Goal: Task Accomplishment & Management: Manage account settings

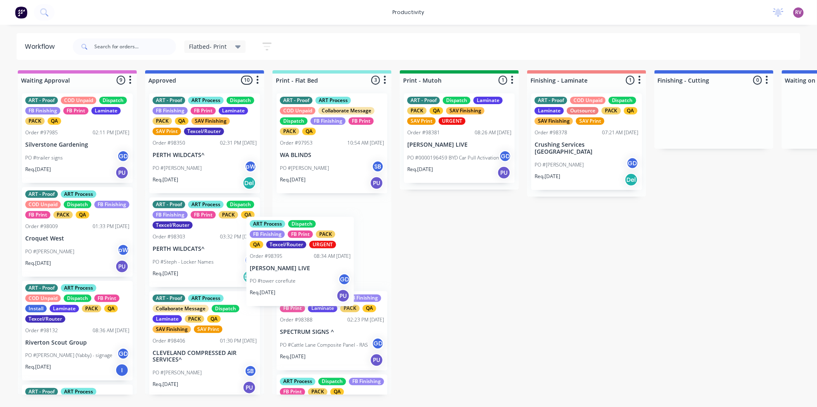
drag, startPoint x: 240, startPoint y: 273, endPoint x: 306, endPoint y: 278, distance: 66.0
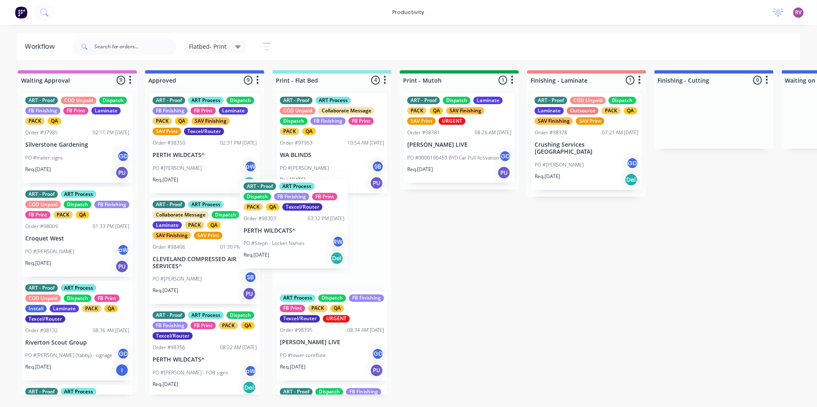
drag, startPoint x: 240, startPoint y: 251, endPoint x: 304, endPoint y: 241, distance: 64.3
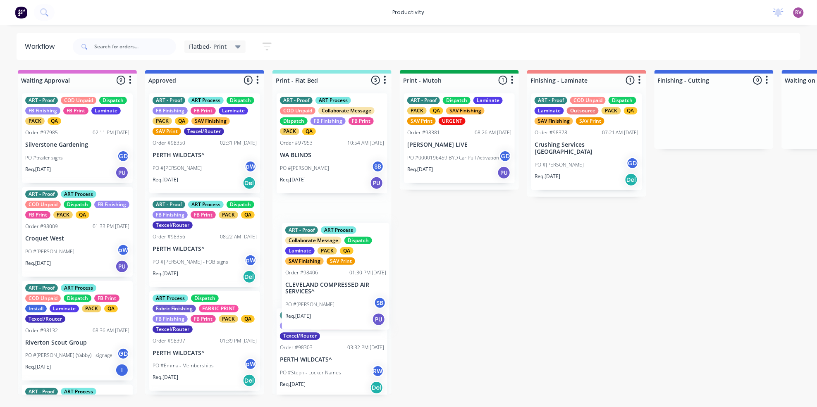
drag, startPoint x: 215, startPoint y: 286, endPoint x: 342, endPoint y: 304, distance: 128.6
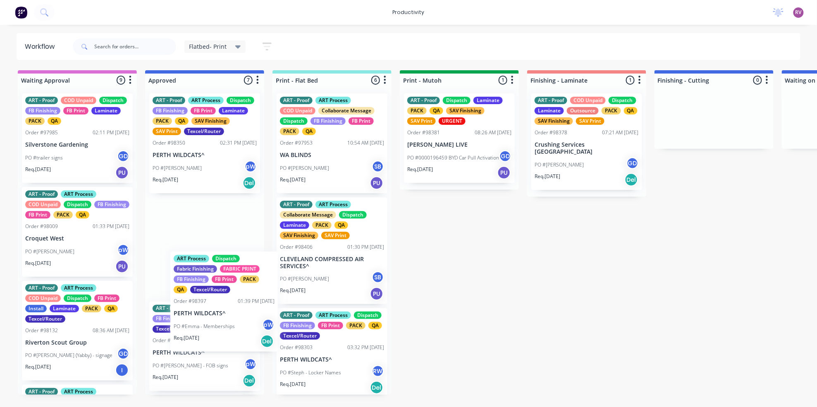
drag, startPoint x: 210, startPoint y: 375, endPoint x: 233, endPoint y: 325, distance: 55.5
click at [233, 325] on div "ART - Proof ART Process Dispatch FB Finishing FB Print Laminate PACK QA SAV Fin…" at bounding box center [204, 241] width 119 height 308
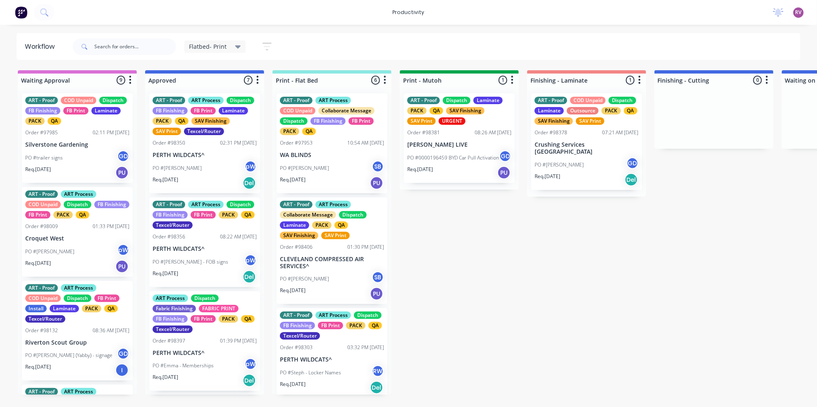
click at [212, 270] on div "PO #[PERSON_NAME] - FOB signs pW" at bounding box center [205, 262] width 104 height 16
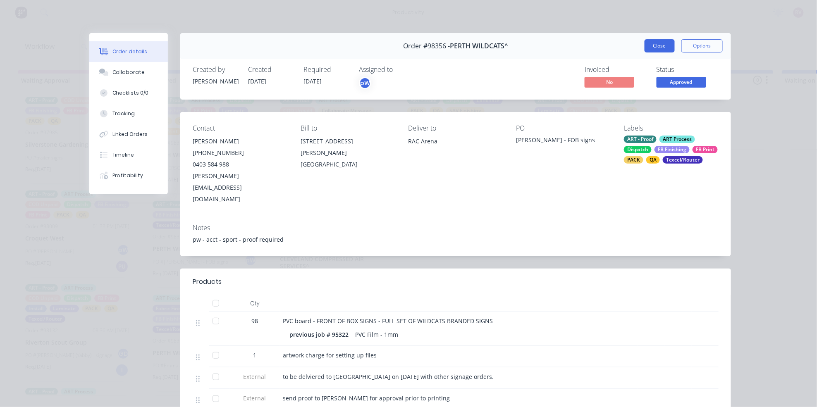
click at [658, 50] on button "Close" at bounding box center [659, 45] width 30 height 13
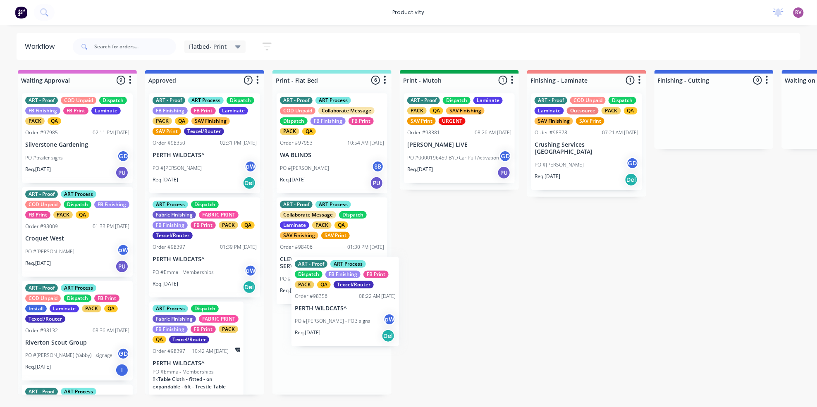
drag, startPoint x: 210, startPoint y: 272, endPoint x: 355, endPoint y: 322, distance: 152.6
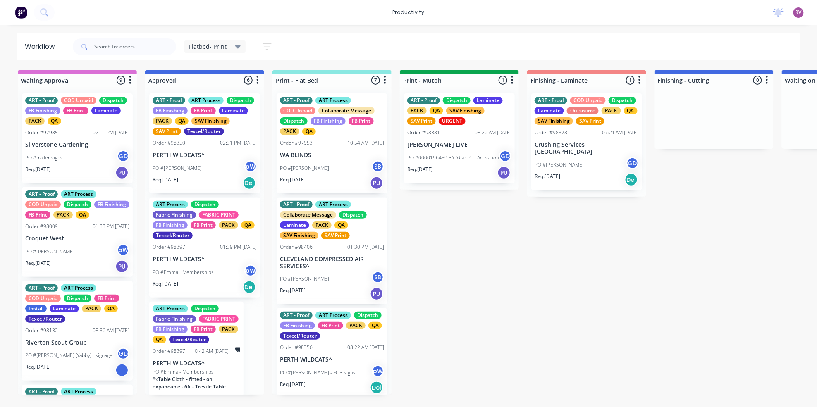
click at [216, 280] on div "PO #Emma - Memberships pW" at bounding box center [205, 273] width 104 height 16
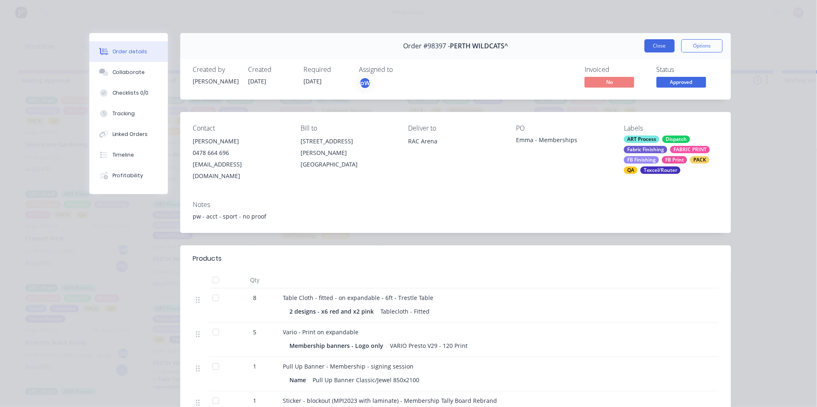
click at [658, 50] on button "Close" at bounding box center [659, 45] width 30 height 13
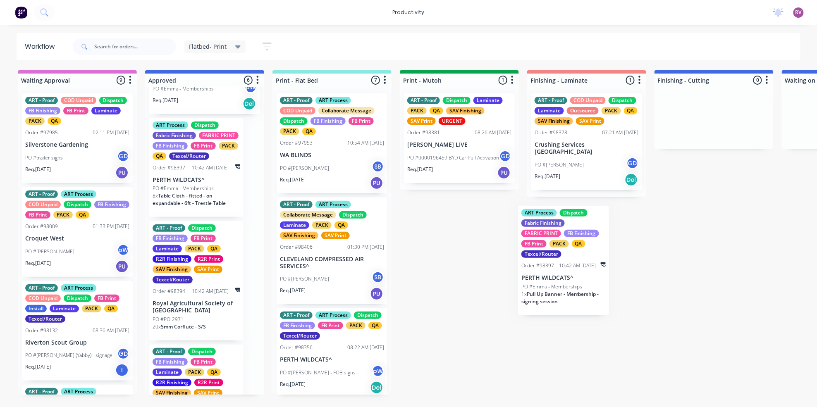
scroll to position [0, 2]
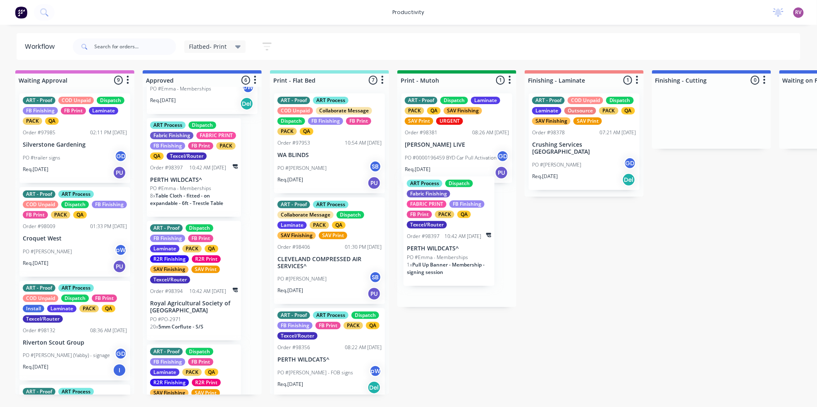
drag, startPoint x: 198, startPoint y: 321, endPoint x: 461, endPoint y: 255, distance: 270.9
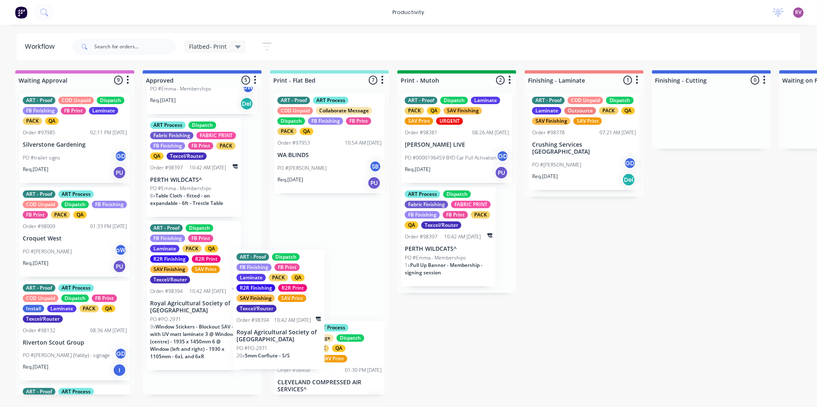
drag, startPoint x: 235, startPoint y: 324, endPoint x: 324, endPoint y: 333, distance: 89.8
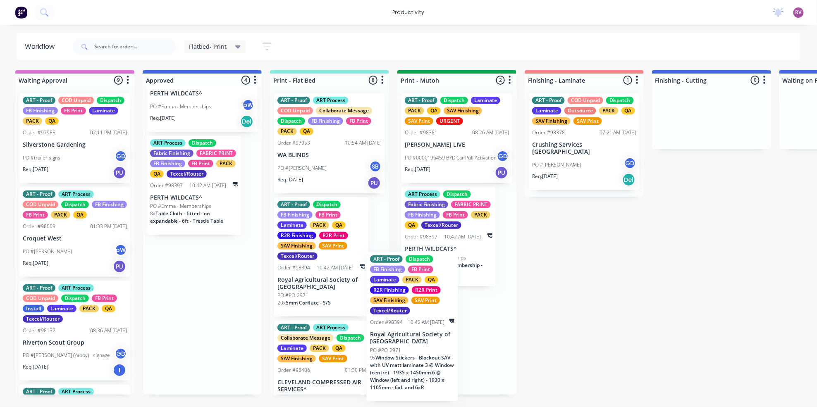
scroll to position [54, 0]
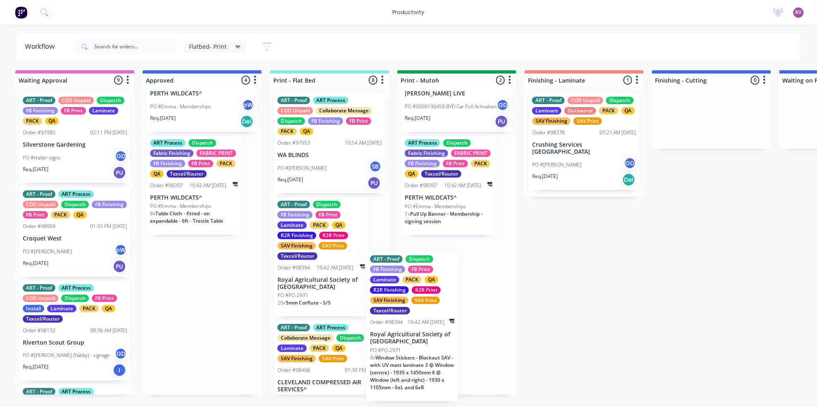
drag, startPoint x: 202, startPoint y: 337, endPoint x: 446, endPoint y: 345, distance: 244.4
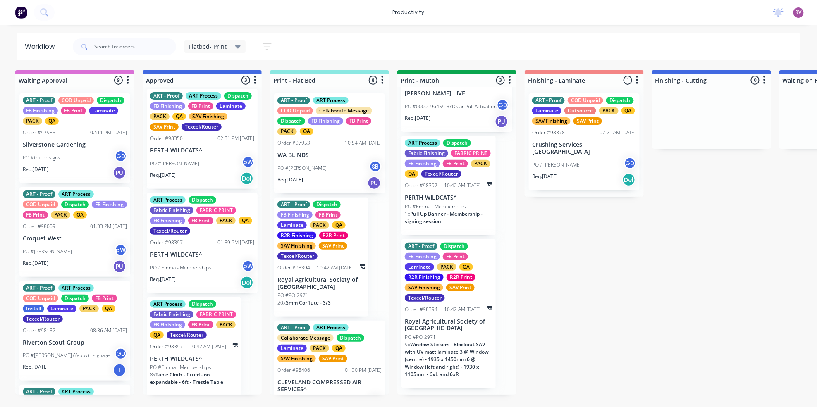
scroll to position [0, 0]
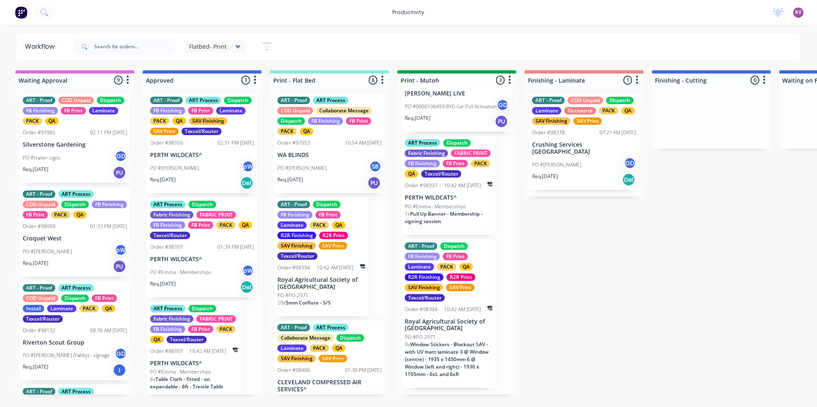
click at [218, 190] on div "Req. [DATE] Del" at bounding box center [202, 183] width 104 height 14
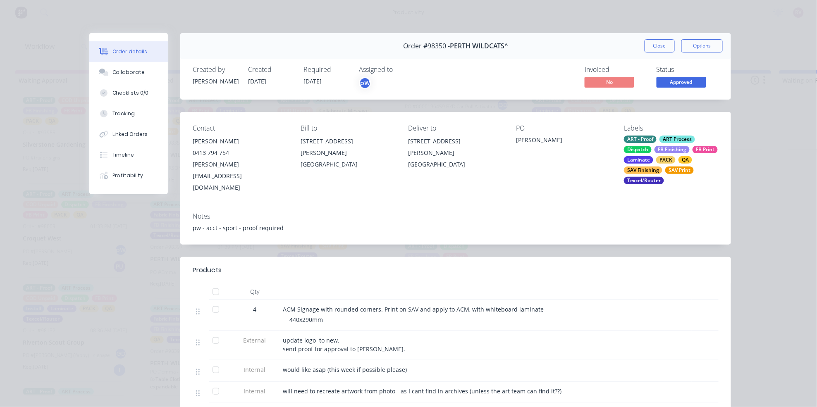
drag, startPoint x: 655, startPoint y: 45, endPoint x: 648, endPoint y: 49, distance: 8.3
click at [656, 45] on button "Close" at bounding box center [659, 45] width 30 height 13
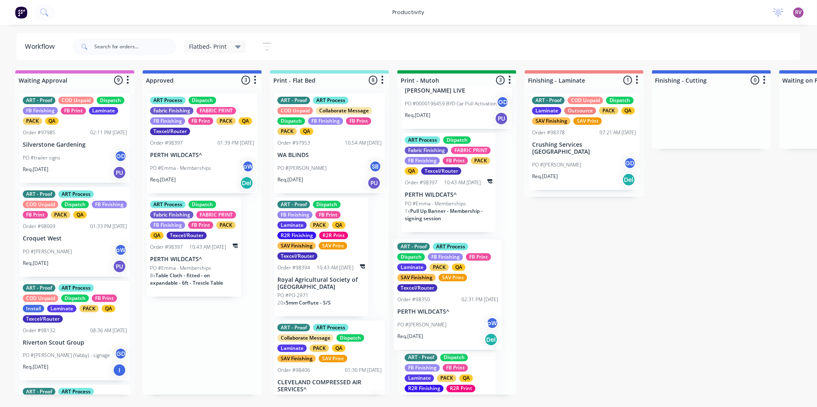
drag, startPoint x: 203, startPoint y: 178, endPoint x: 463, endPoint y: 332, distance: 301.6
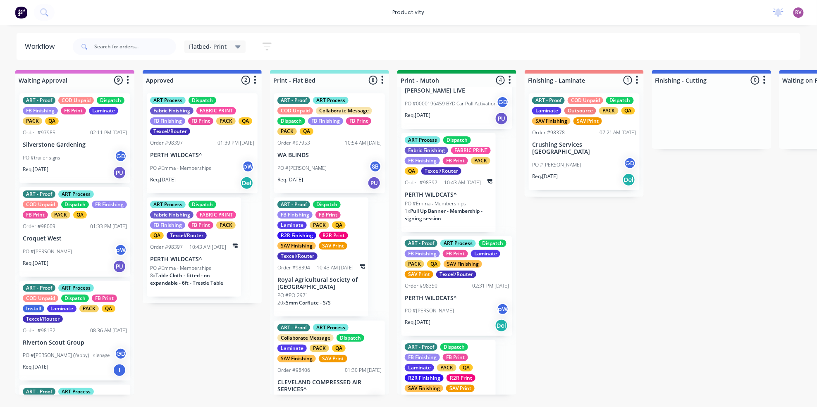
click at [217, 170] on div "PO #Emma - Memberships pW" at bounding box center [202, 168] width 104 height 16
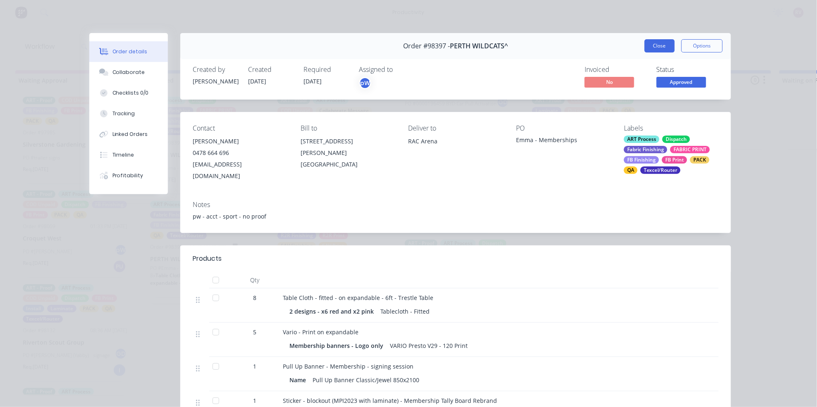
click at [660, 44] on button "Close" at bounding box center [659, 45] width 30 height 13
